Goal: Task Accomplishment & Management: Complete application form

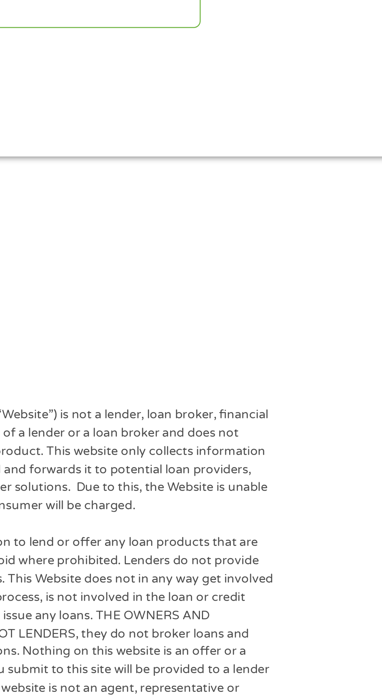
scroll to position [9, 0]
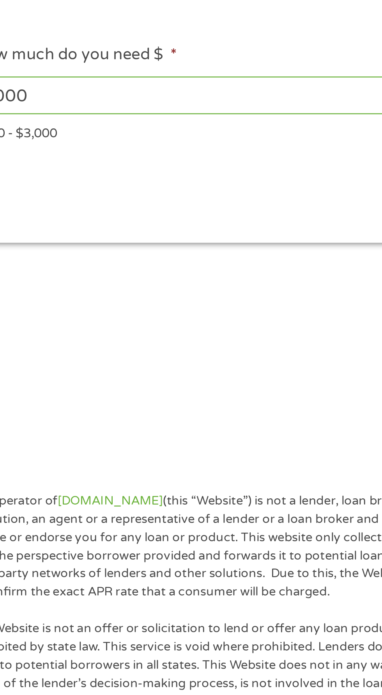
click at [110, 154] on input "1000" at bounding box center [103, 158] width 170 height 15
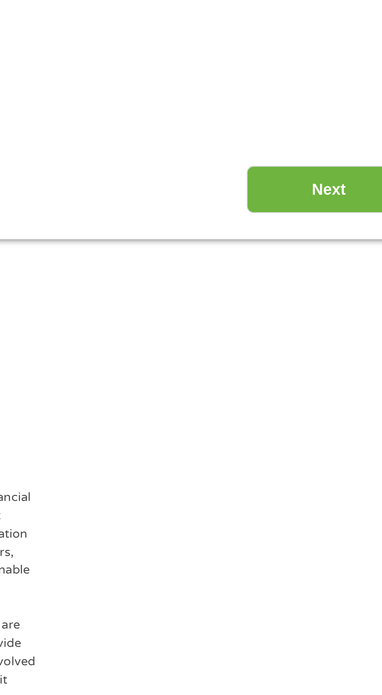
click at [340, 193] on input "Next" at bounding box center [336, 197] width 67 height 19
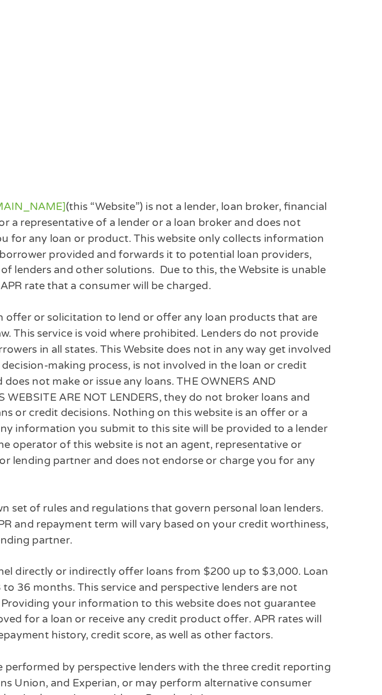
scroll to position [4, 0]
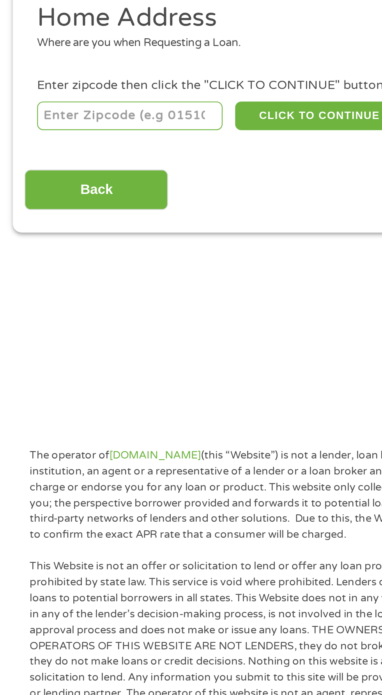
click at [76, 167] on input "number" at bounding box center [61, 169] width 87 height 13
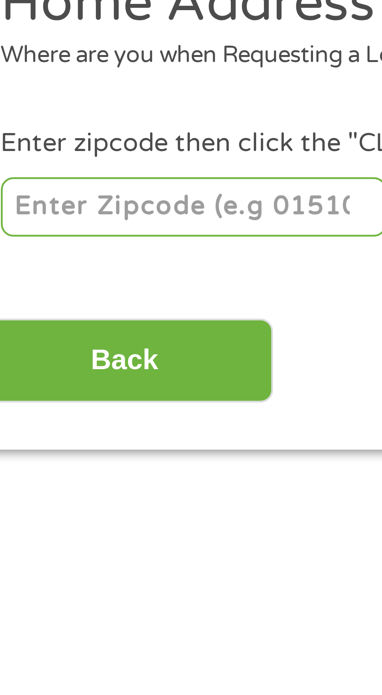
type input "78617"
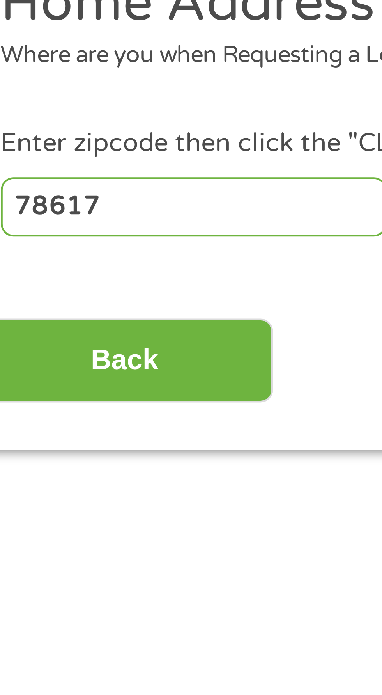
select select "[US_STATE]"
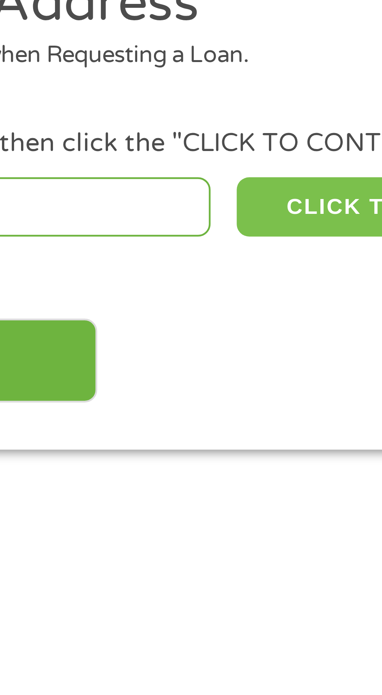
click at [128, 167] on button "CLICK TO CONTINUE" at bounding box center [147, 169] width 75 height 13
type input "78617"
type input "[PERSON_NAME]"
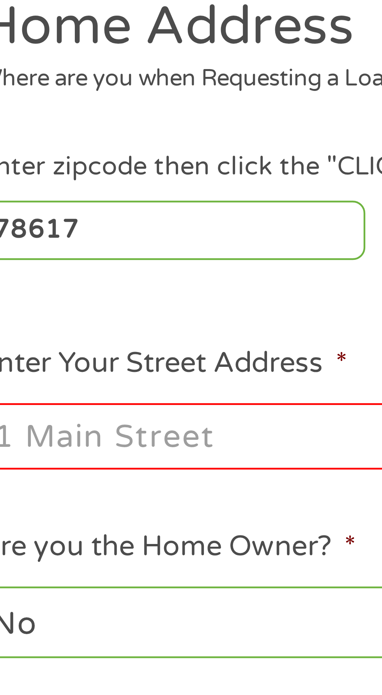
click at [63, 218] on input "Enter Your Street Address *" at bounding box center [101, 215] width 167 height 15
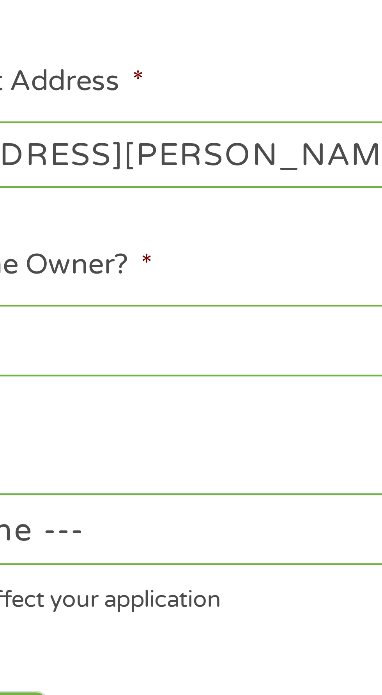
click at [150, 215] on input "[STREET_ADDRESS][PERSON_NAME]" at bounding box center [101, 215] width 167 height 15
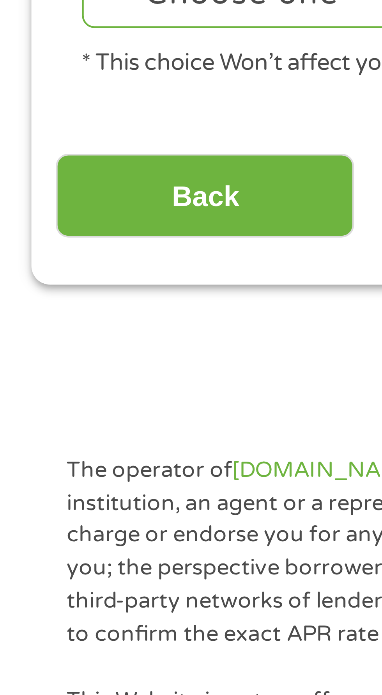
scroll to position [0, 0]
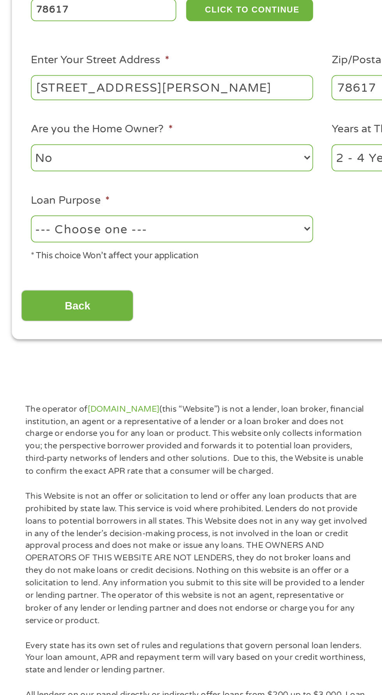
type input "[STREET_ADDRESS][PERSON_NAME]"
click at [161, 296] on select "--- Choose one --- Pay Bills Debt Consolidation Home Improvement Major Purchase…" at bounding box center [101, 302] width 167 height 16
